Goal: Task Accomplishment & Management: Manage account settings

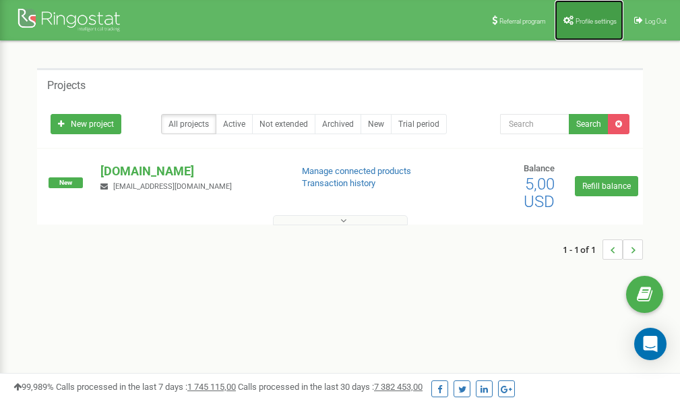
click at [594, 18] on span "Profile settings" at bounding box center [596, 21] width 41 height 7
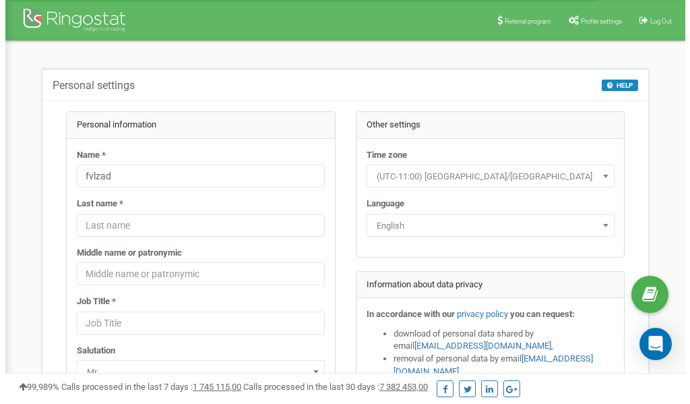
scroll to position [67, 0]
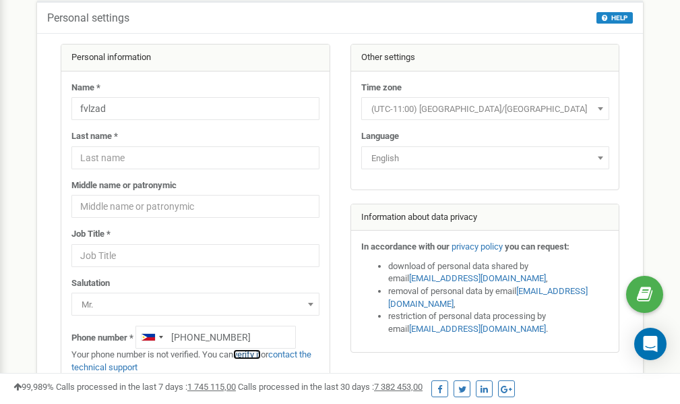
click at [252, 354] on link "verify it" at bounding box center [247, 354] width 28 height 10
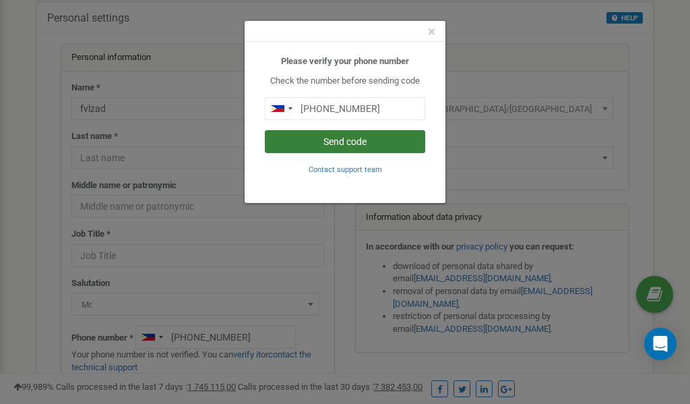
click at [347, 140] on button "Send code" at bounding box center [345, 141] width 160 height 23
